Goal: Transaction & Acquisition: Obtain resource

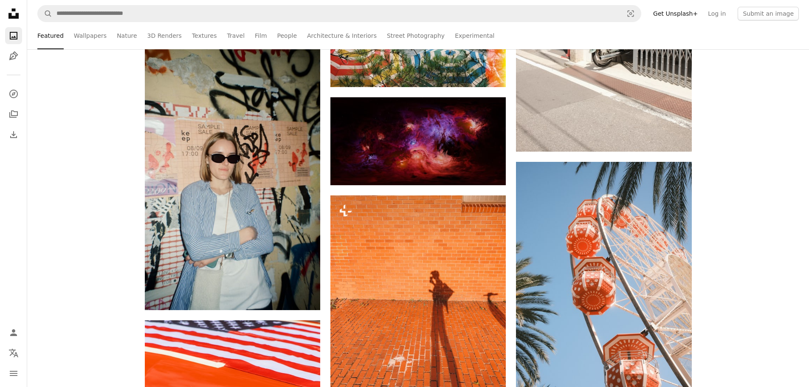
scroll to position [11976, 0]
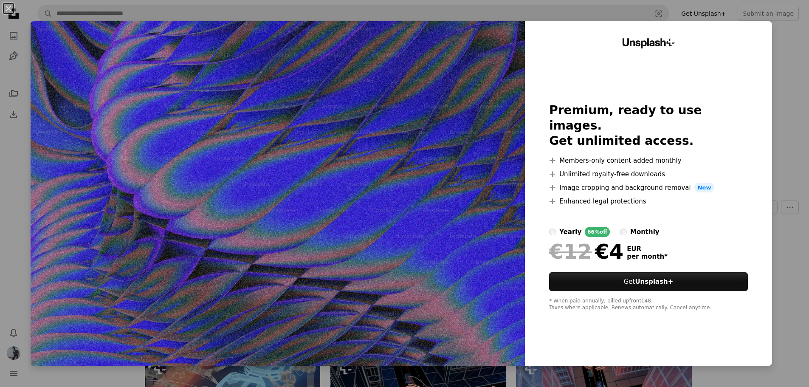
scroll to position [1444, 0]
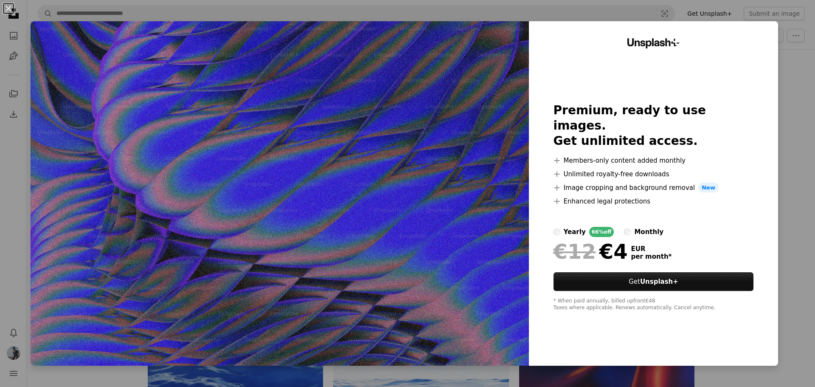
click at [782, 180] on div "An X shape Unsplash+ Premium, ready to use images. Get unlimited access. A plus…" at bounding box center [407, 193] width 815 height 387
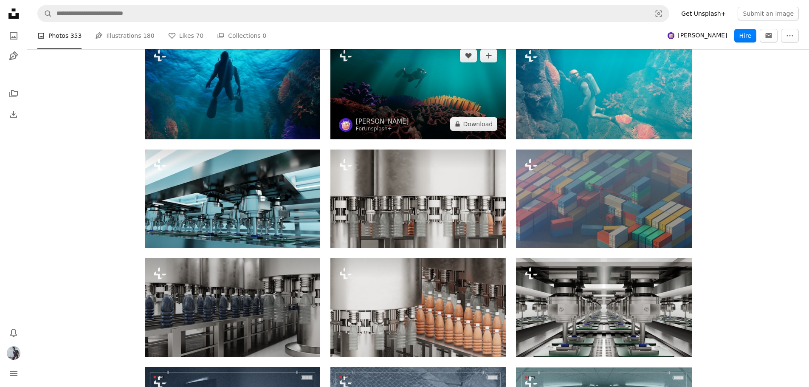
scroll to position [2123, 0]
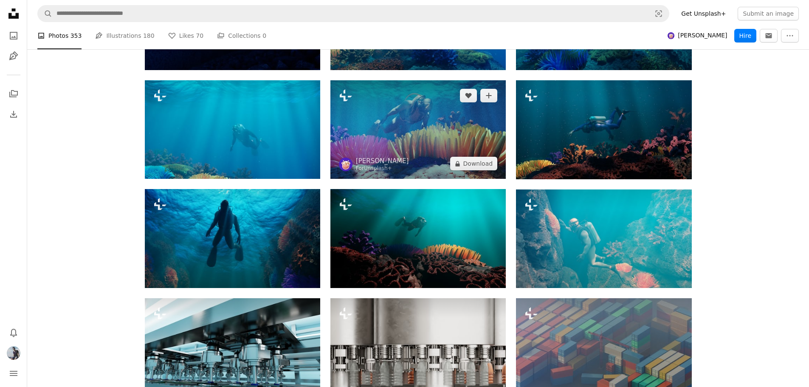
click at [422, 145] on img at bounding box center [417, 129] width 175 height 99
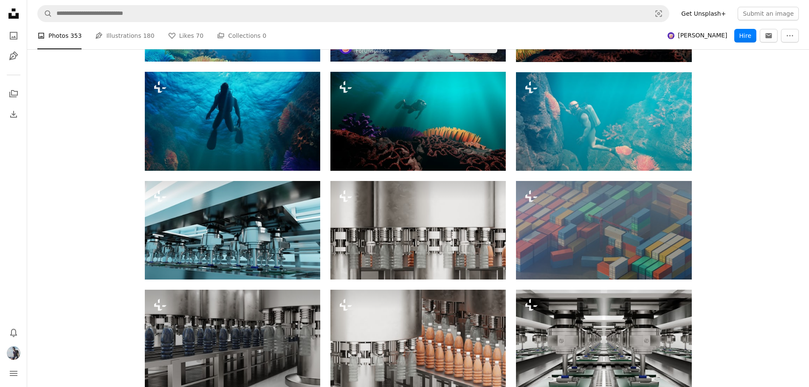
scroll to position [2293, 0]
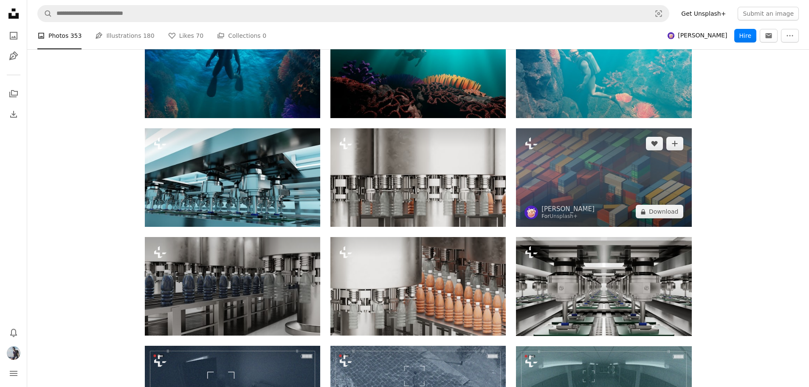
click at [652, 157] on img at bounding box center [603, 177] width 175 height 99
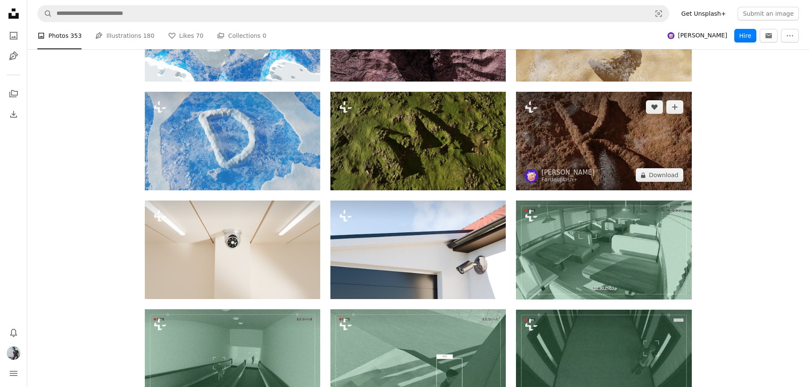
scroll to position [2888, 0]
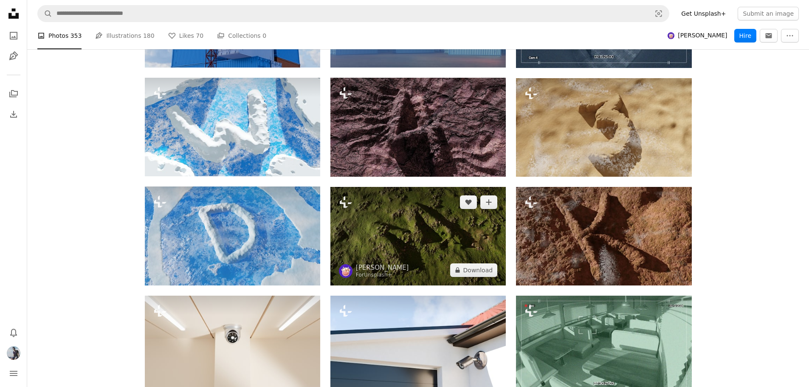
click at [449, 239] on img at bounding box center [417, 236] width 175 height 99
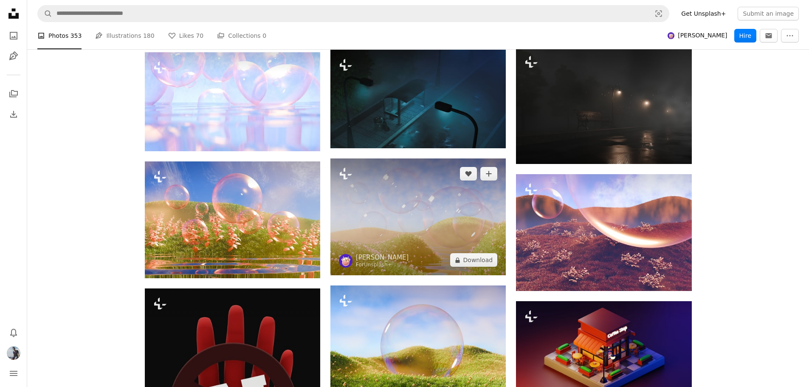
scroll to position [4629, 0]
